Goal: Find specific page/section: Find specific page/section

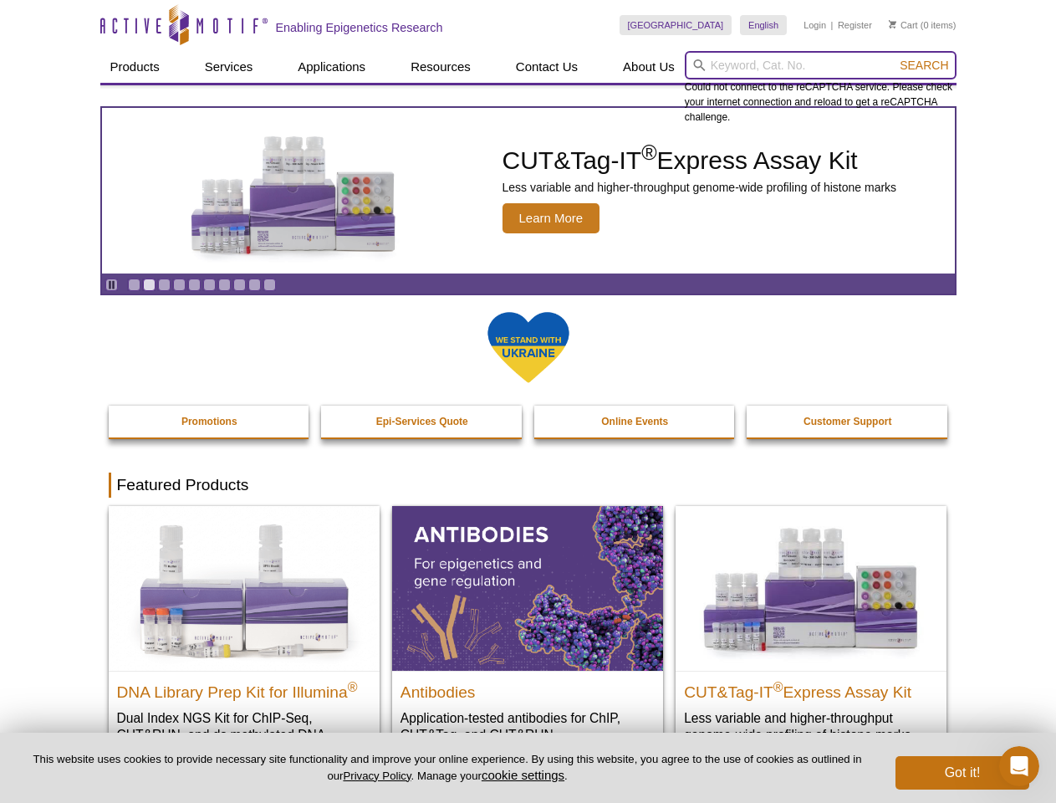
click at [820, 65] on input "search" at bounding box center [821, 65] width 272 height 28
click at [924, 65] on span "Search" at bounding box center [924, 65] width 48 height 13
click at [111, 284] on icon "Pause" at bounding box center [111, 284] width 11 height 11
click at [134, 284] on link "Go to slide 1" at bounding box center [134, 284] width 13 height 13
click at [149, 284] on link "Go to slide 2" at bounding box center [149, 284] width 13 height 13
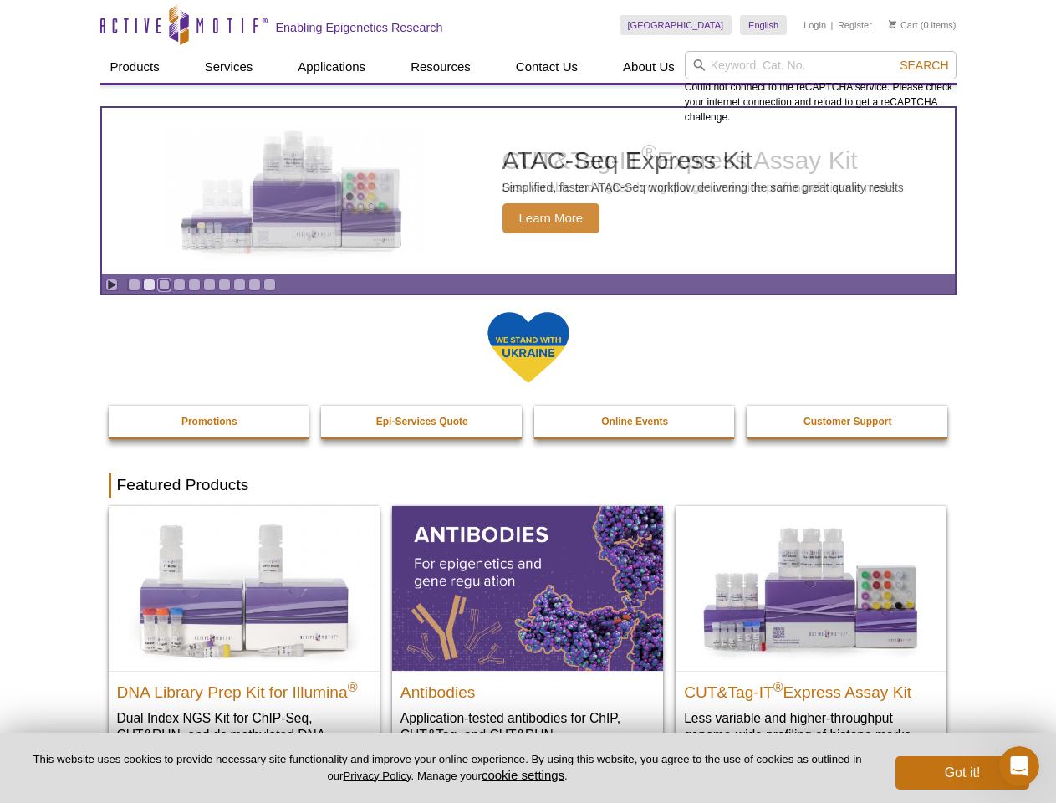
click at [164, 284] on link "Go to slide 3" at bounding box center [164, 284] width 13 height 13
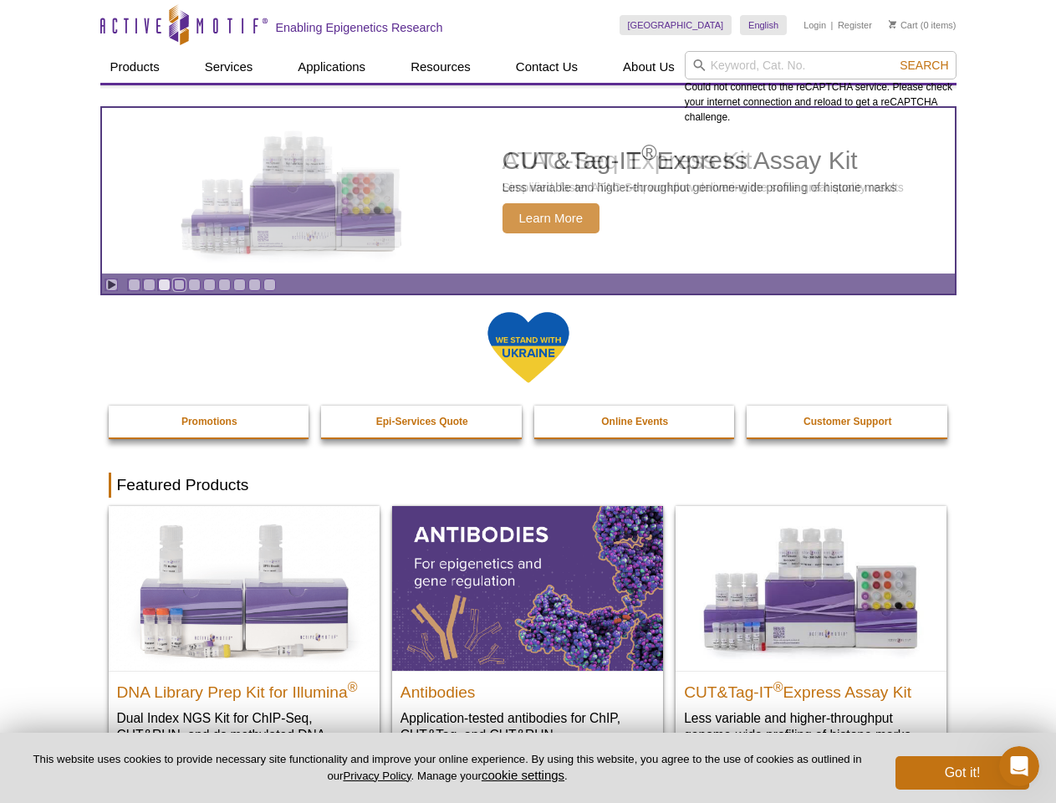
click at [179, 284] on link "Go to slide 4" at bounding box center [179, 284] width 13 height 13
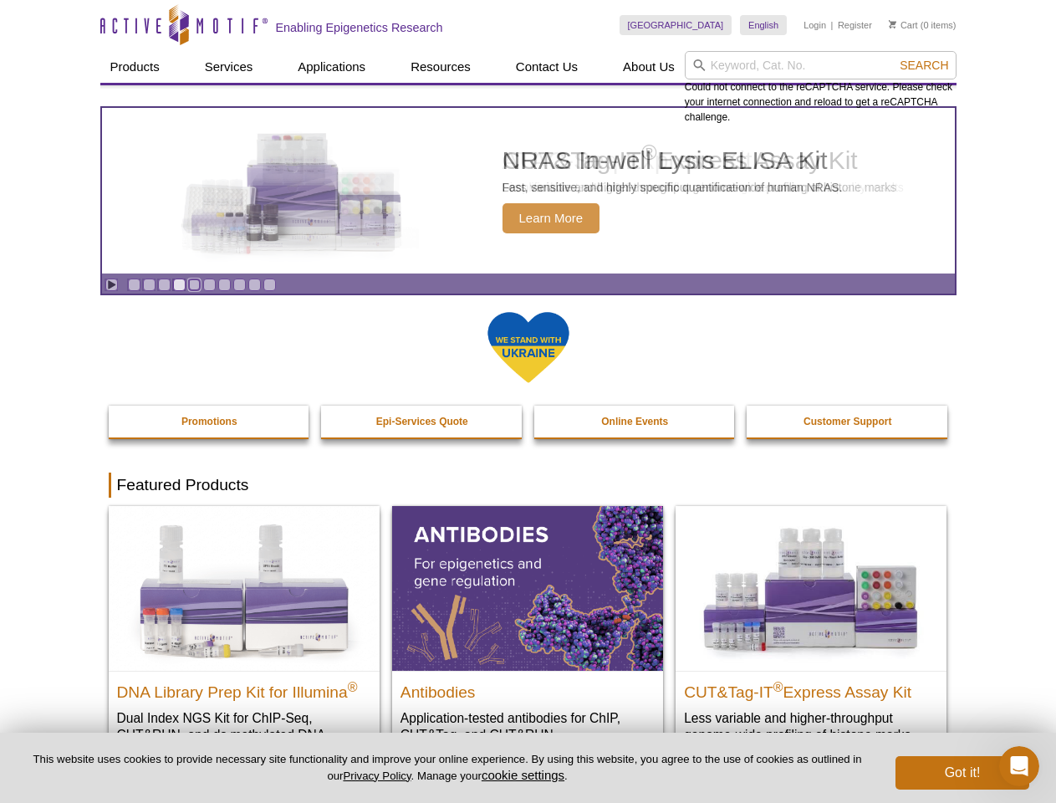
click at [194, 284] on link "Go to slide 5" at bounding box center [194, 284] width 13 height 13
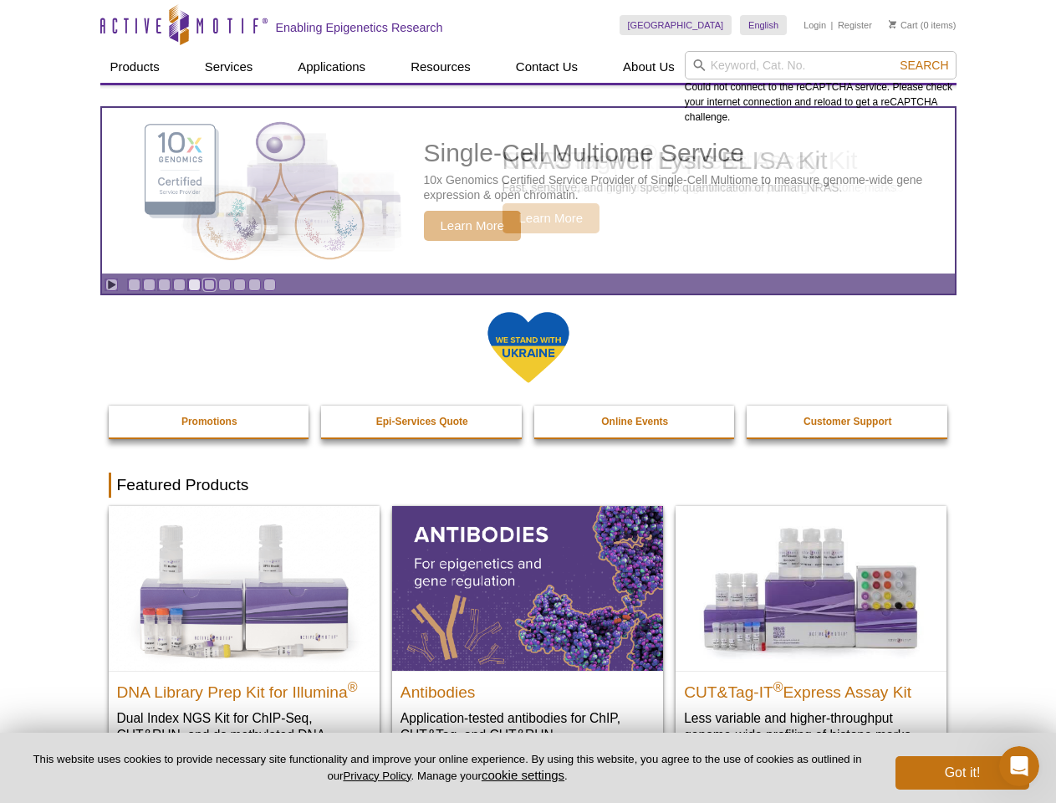
click at [209, 284] on link "Go to slide 6" at bounding box center [209, 284] width 13 height 13
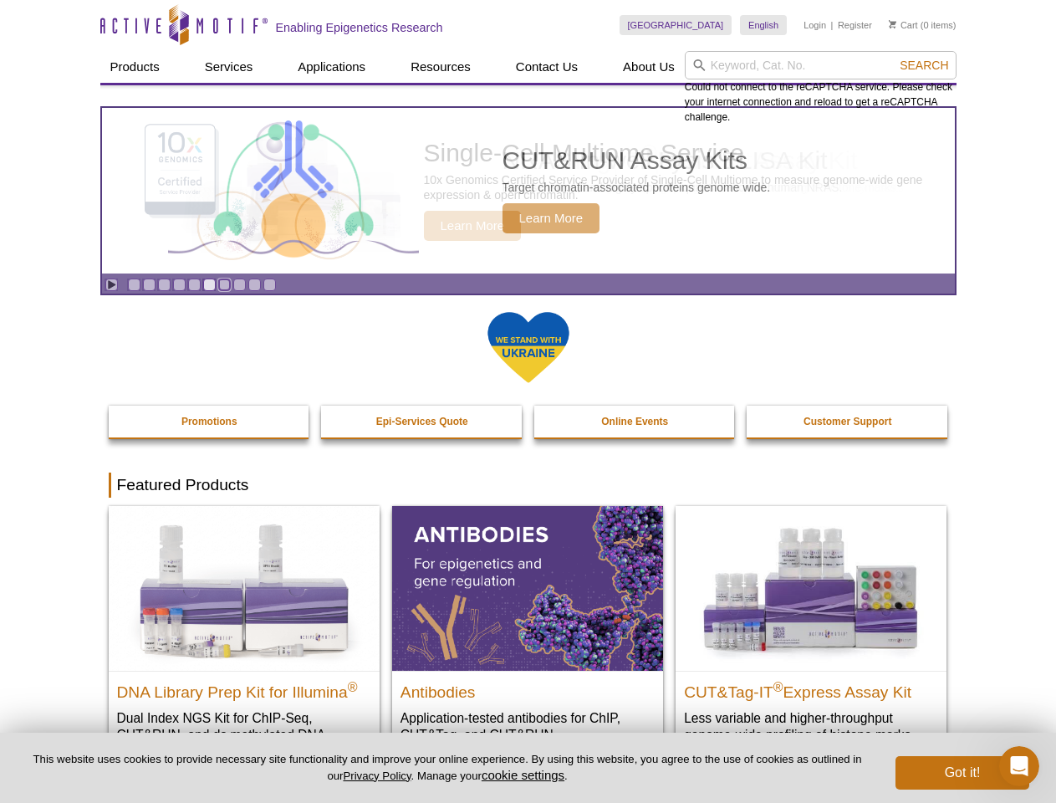
click at [224, 284] on link "Go to slide 7" at bounding box center [224, 284] width 13 height 13
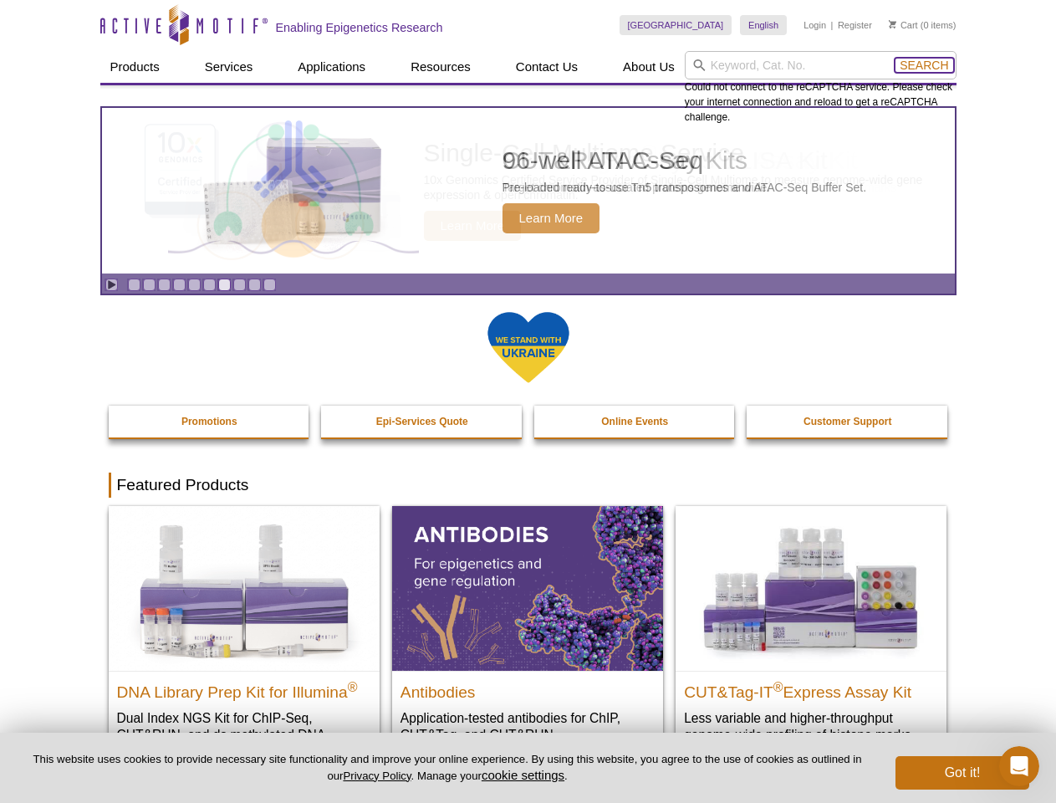
click at [924, 65] on span "Search" at bounding box center [924, 65] width 48 height 13
